Goal: Task Accomplishment & Management: Manage account settings

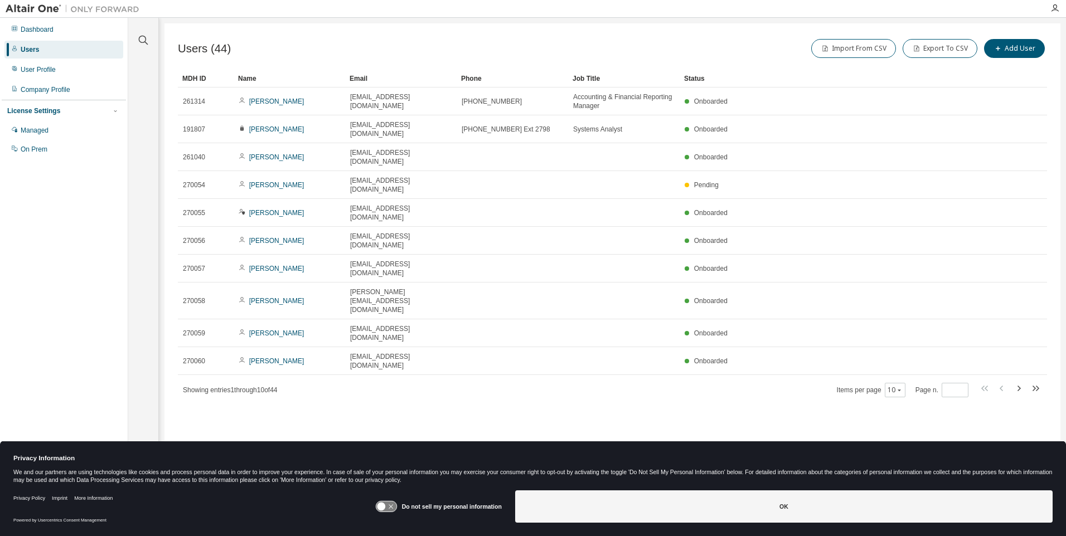
click at [1018, 382] on icon "button" at bounding box center [1018, 388] width 13 height 13
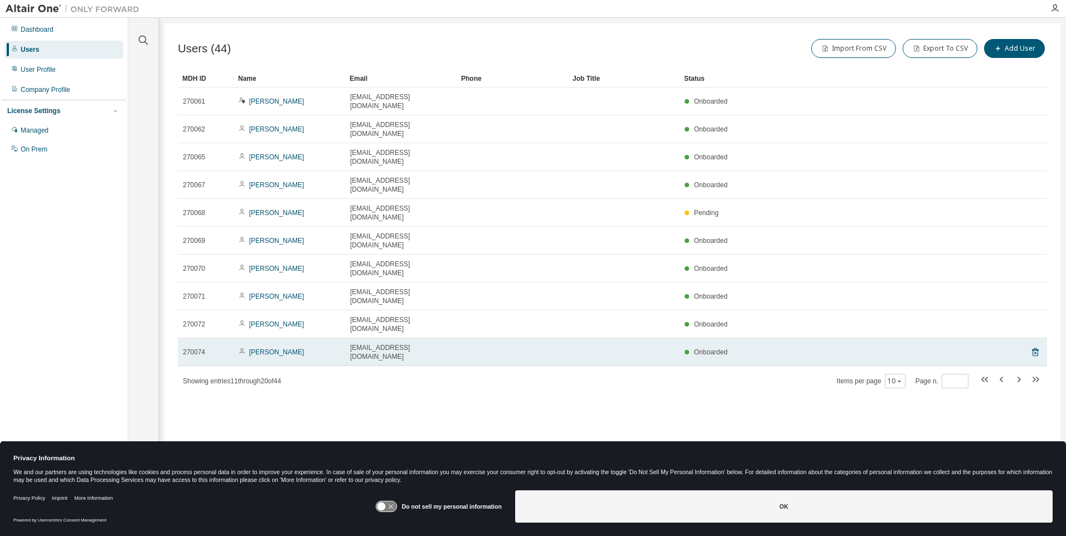
click at [409, 343] on span "tsaxton@central-insurance.com" at bounding box center [400, 352] width 101 height 18
click at [281, 348] on link "Tammy Saxton" at bounding box center [276, 352] width 55 height 8
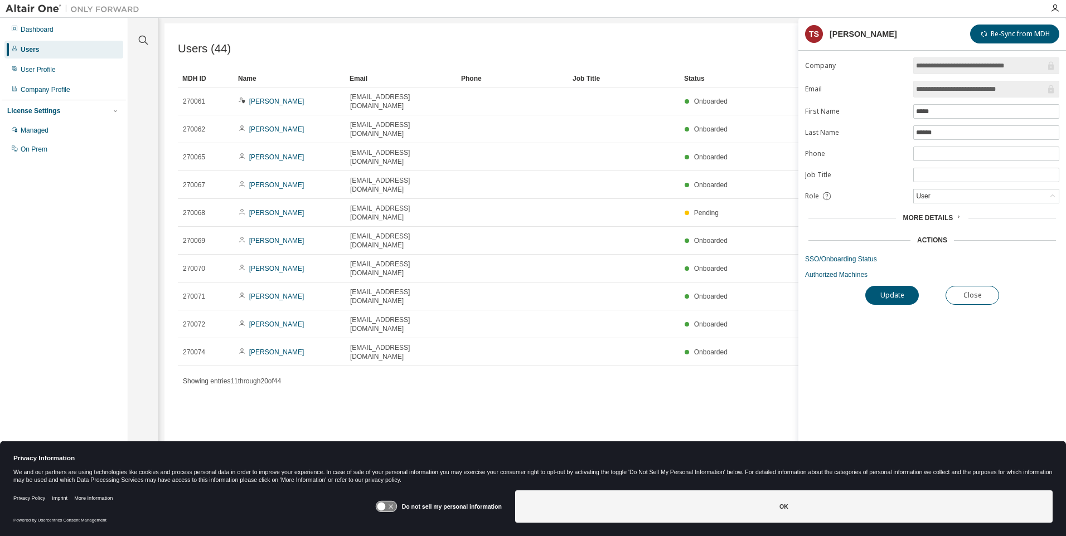
type input "*"
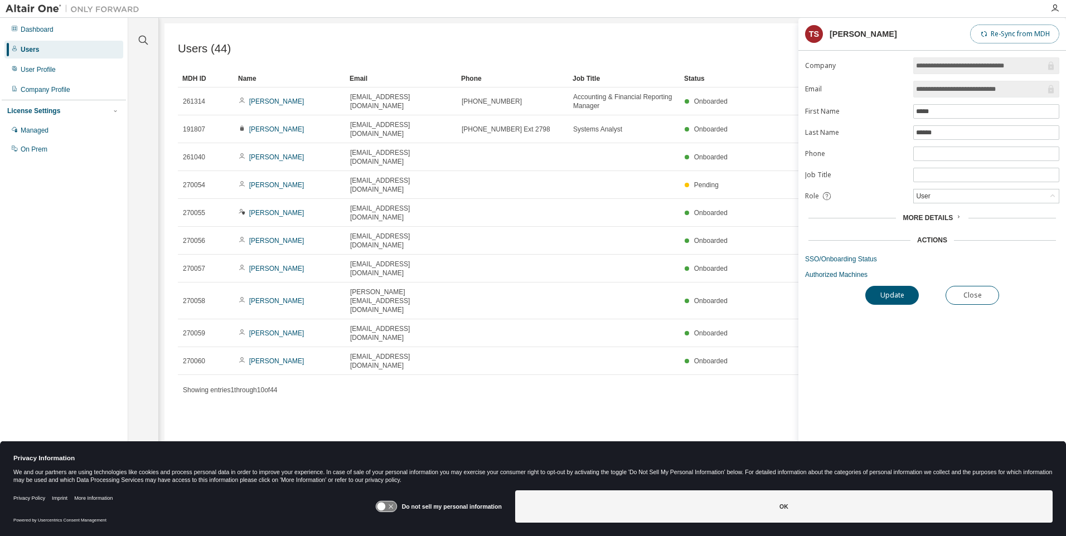
click at [1034, 37] on button "Re-Sync from MDH" at bounding box center [1014, 34] width 89 height 19
click at [944, 220] on span "More Details" at bounding box center [927, 218] width 50 height 8
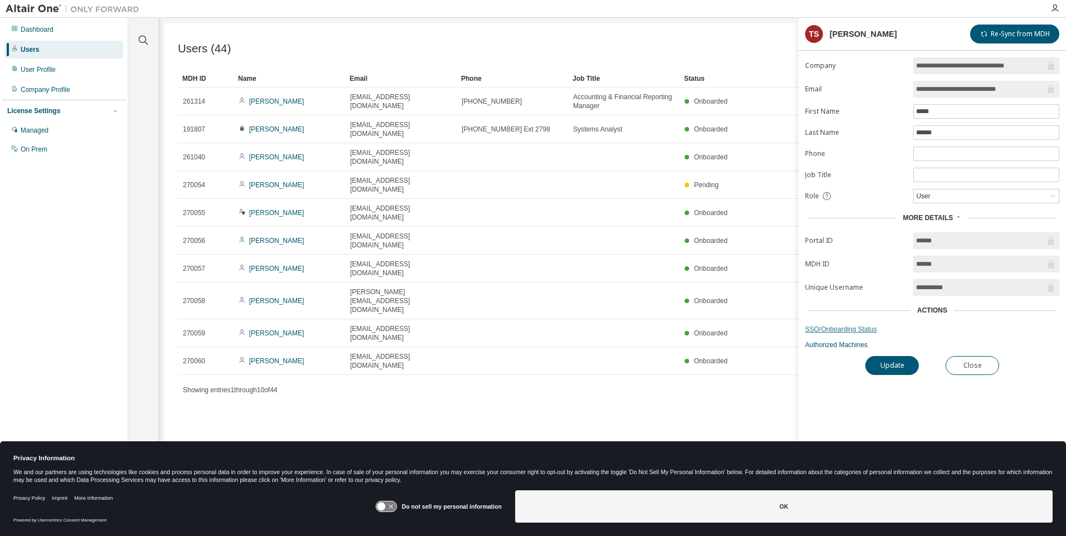
click at [859, 330] on link "SSO/Onboarding Status" at bounding box center [932, 329] width 254 height 9
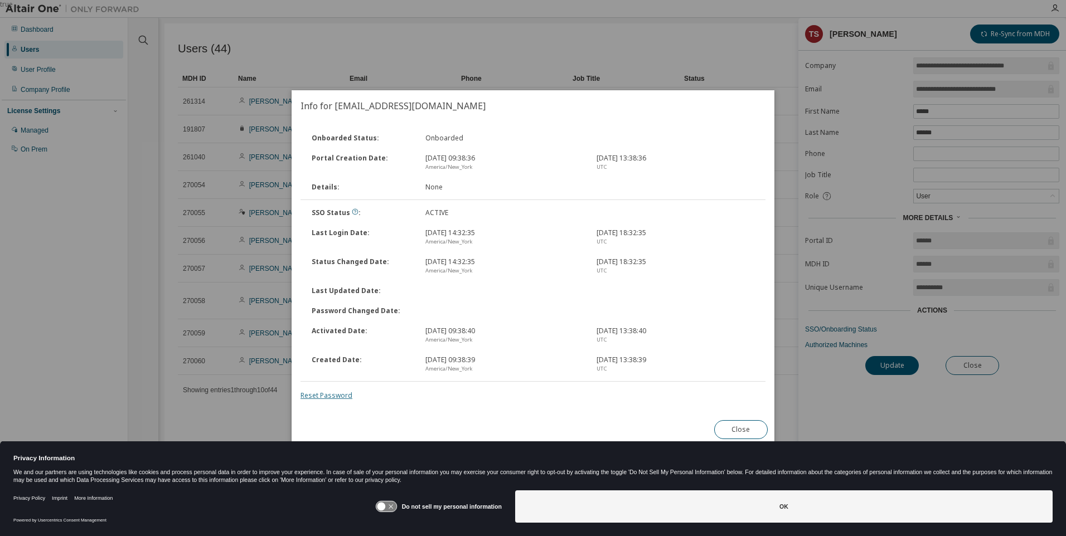
click at [314, 395] on link "Reset Password" at bounding box center [326, 395] width 52 height 9
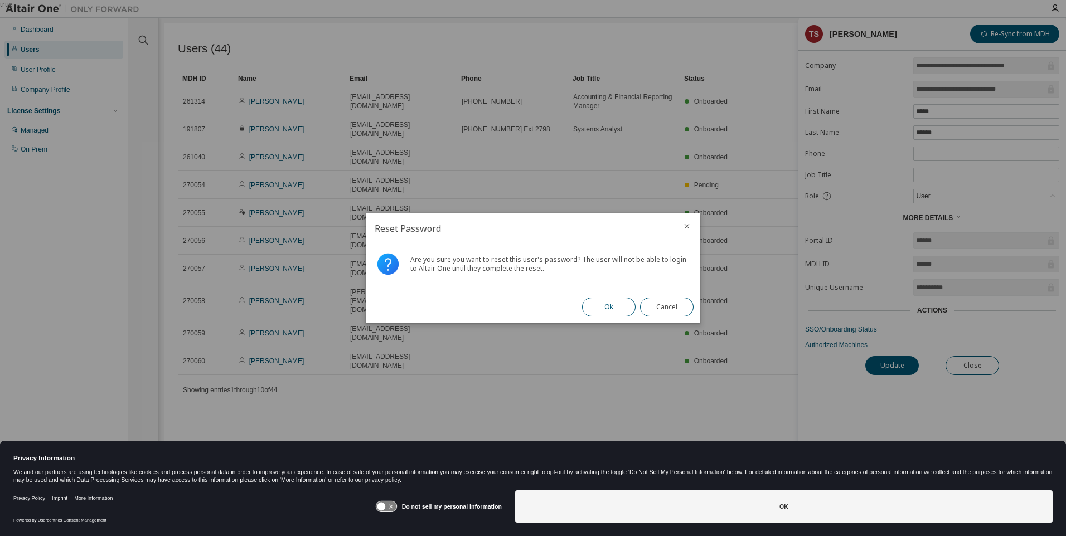
click at [620, 304] on button "Ok" at bounding box center [609, 307] width 54 height 19
click at [674, 299] on button "Close" at bounding box center [667, 307] width 54 height 19
